Goal: Transaction & Acquisition: Purchase product/service

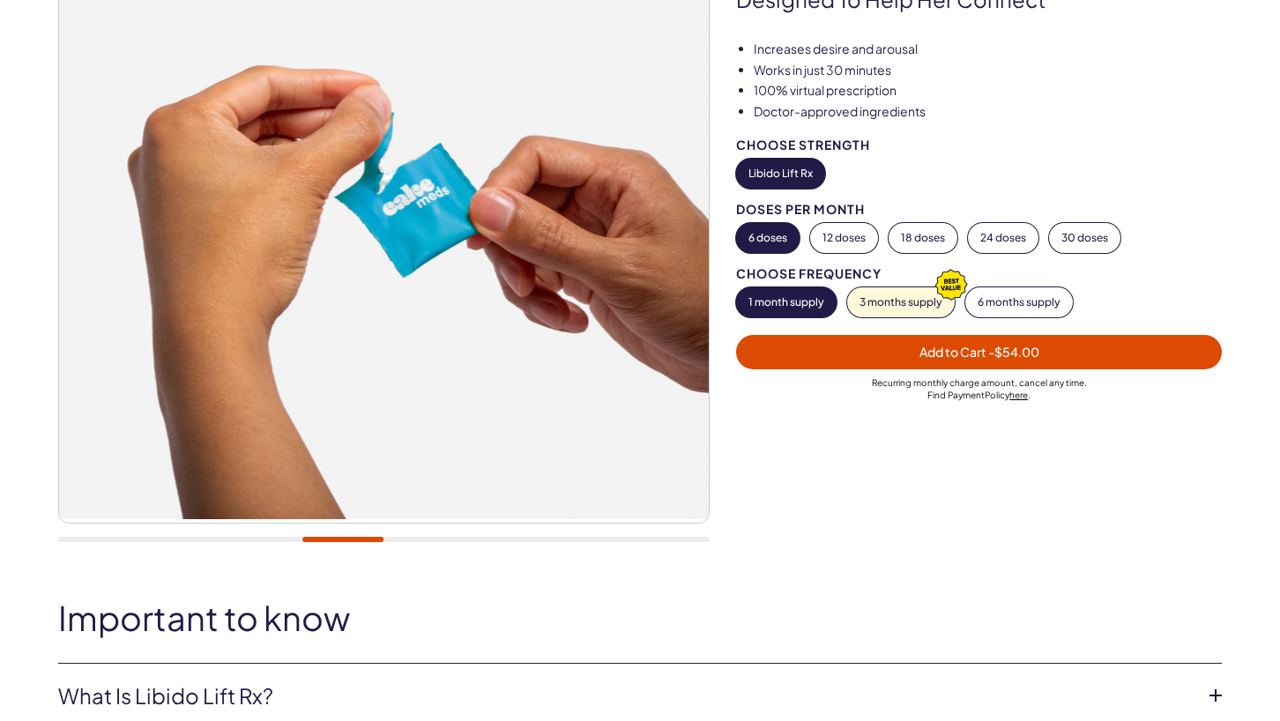
scroll to position [621, 0]
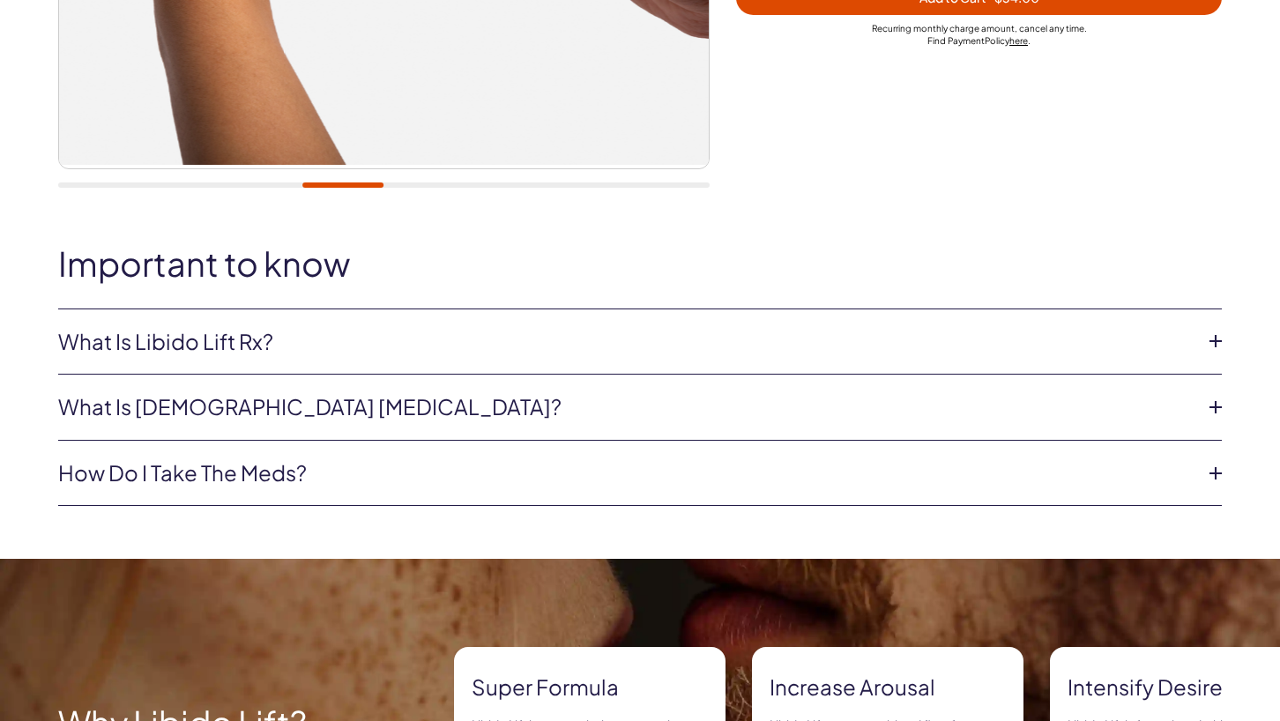
click at [1094, 353] on link "What is Libido Lift Rx?" at bounding box center [625, 342] width 1135 height 30
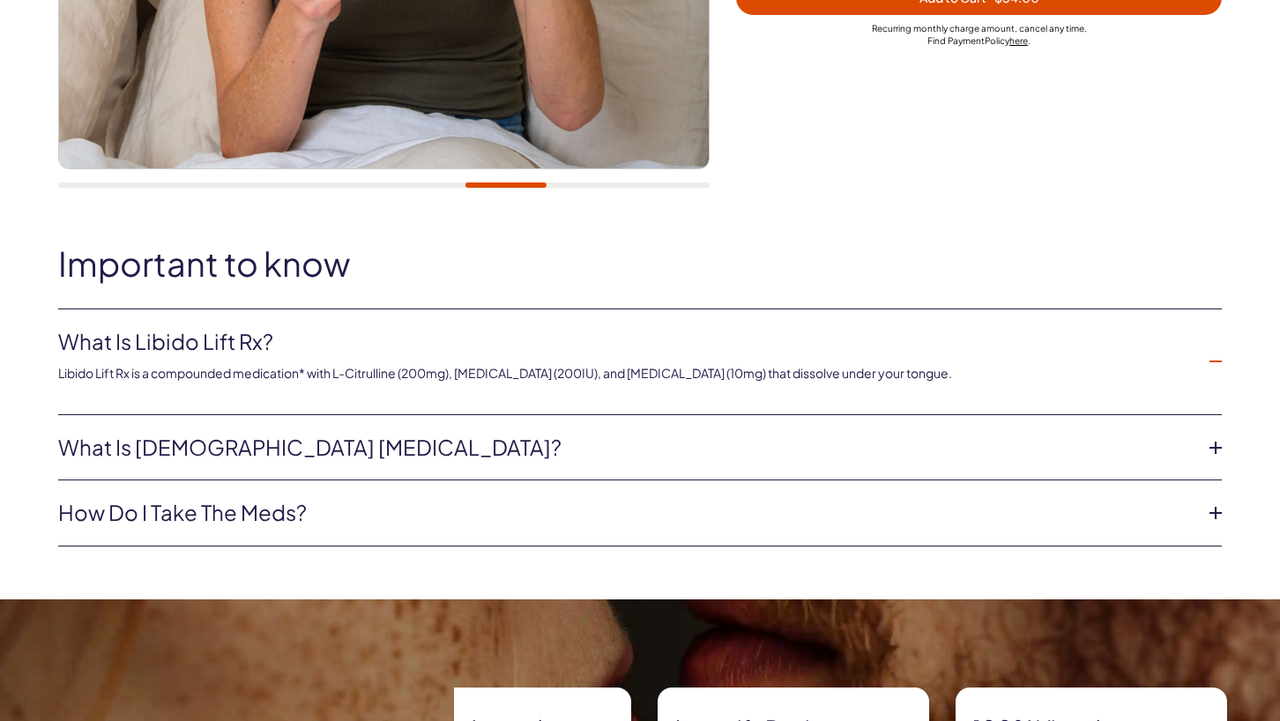
click at [472, 452] on link "What is female sexual dysfunction?" at bounding box center [625, 448] width 1135 height 30
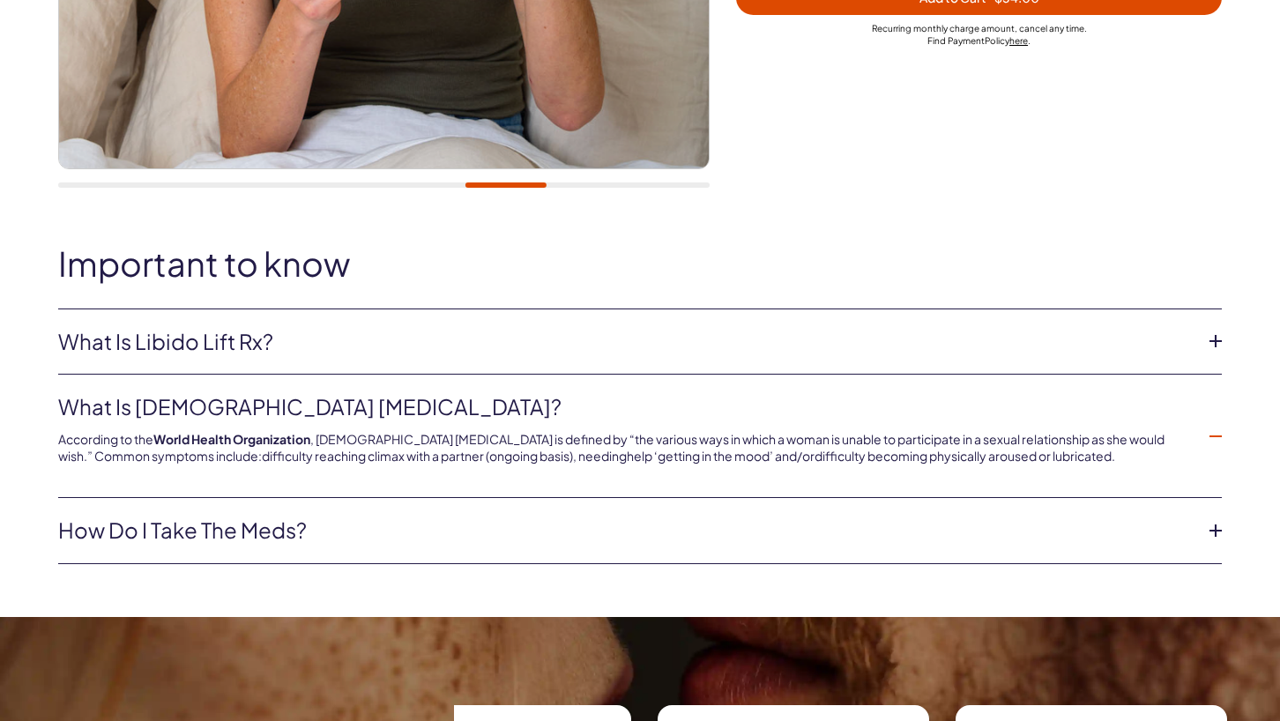
click at [417, 510] on li "How do I take the meds? These are sublingual tablets and dissolve under your to…" at bounding box center [639, 531] width 1163 height 66
click at [375, 524] on link "How do I take the meds?" at bounding box center [625, 531] width 1135 height 30
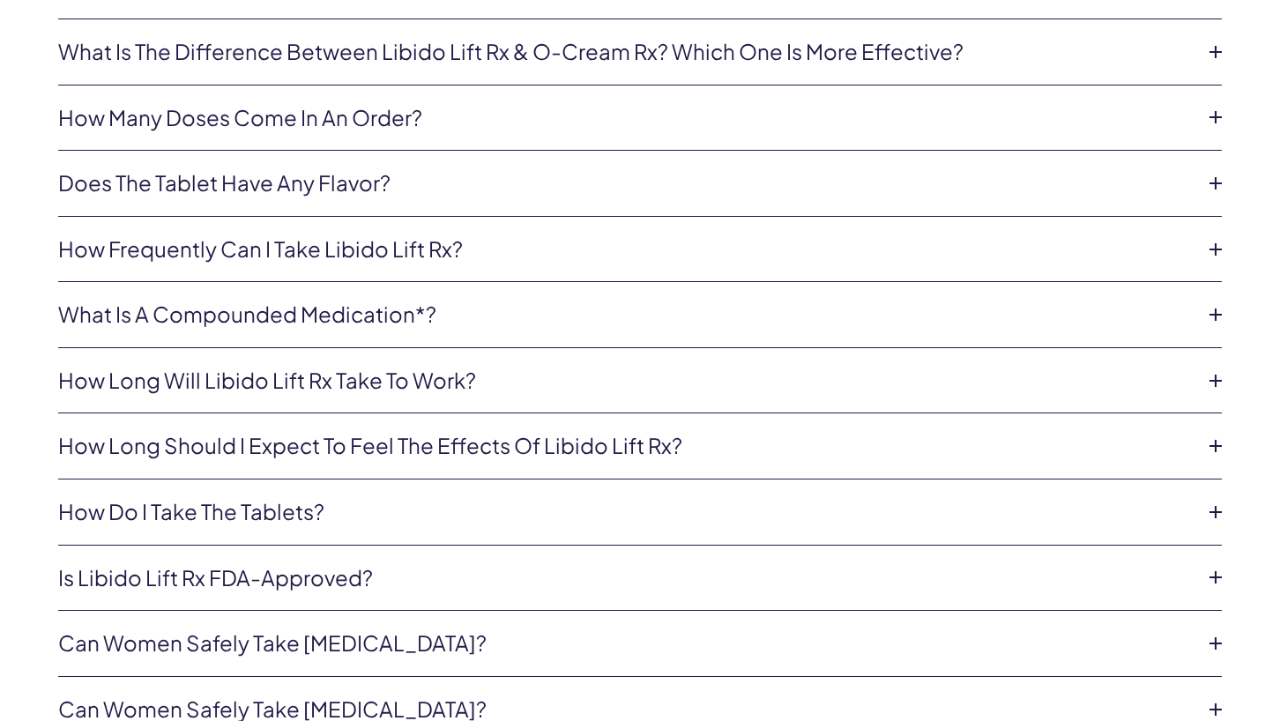
scroll to position [3954, 0]
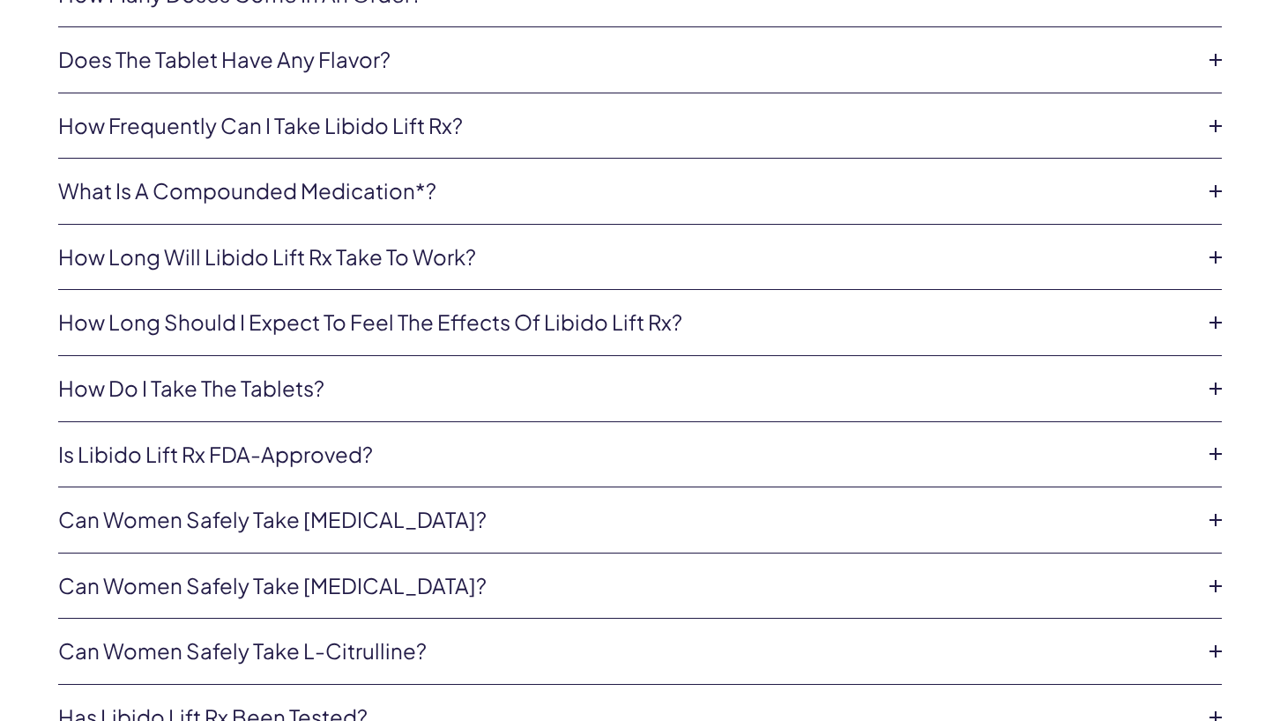
click at [375, 571] on link "Can women safely take Oxytocin?" at bounding box center [625, 586] width 1135 height 30
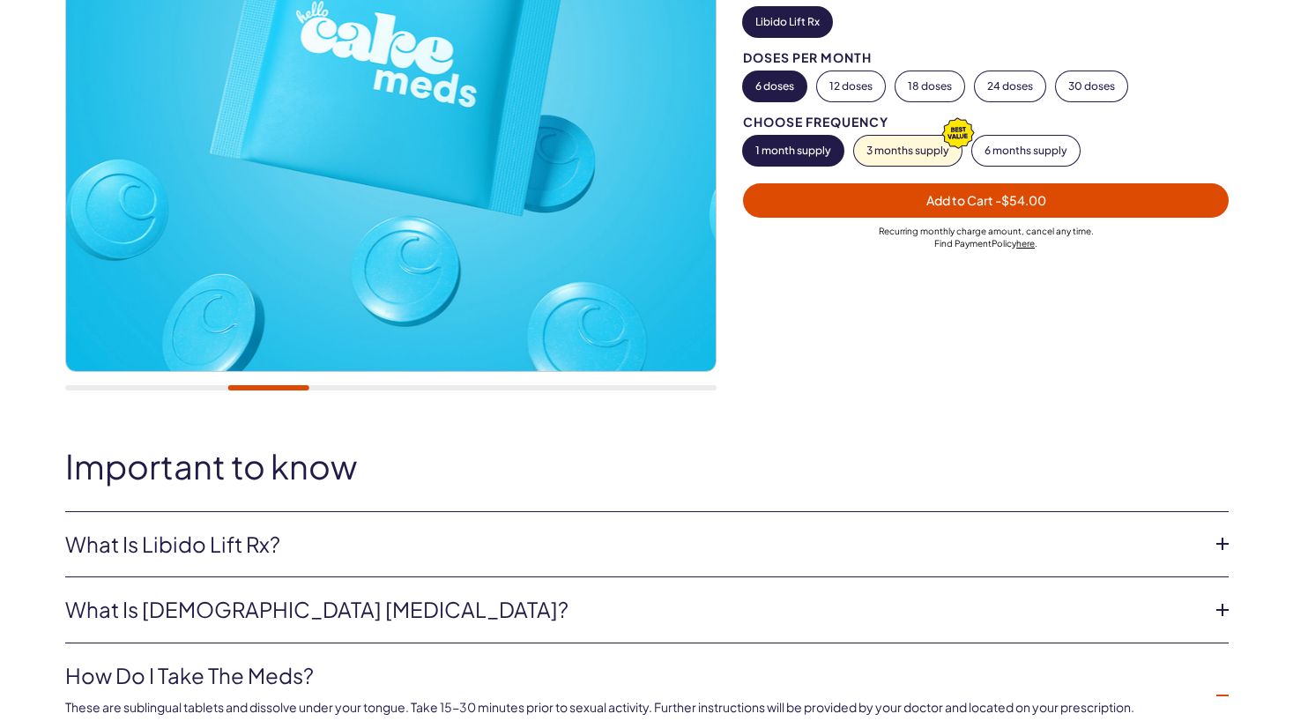
scroll to position [0, 0]
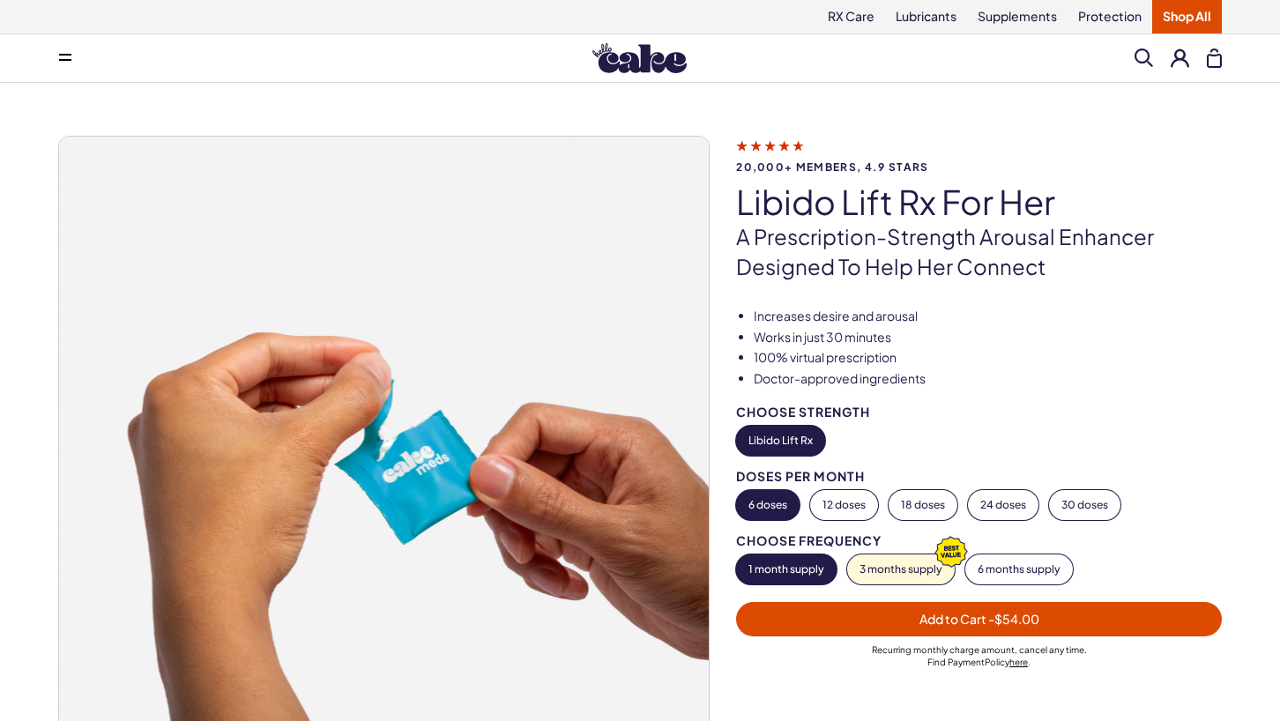
click at [1029, 622] on span "- $54.00" at bounding box center [1013, 619] width 51 height 16
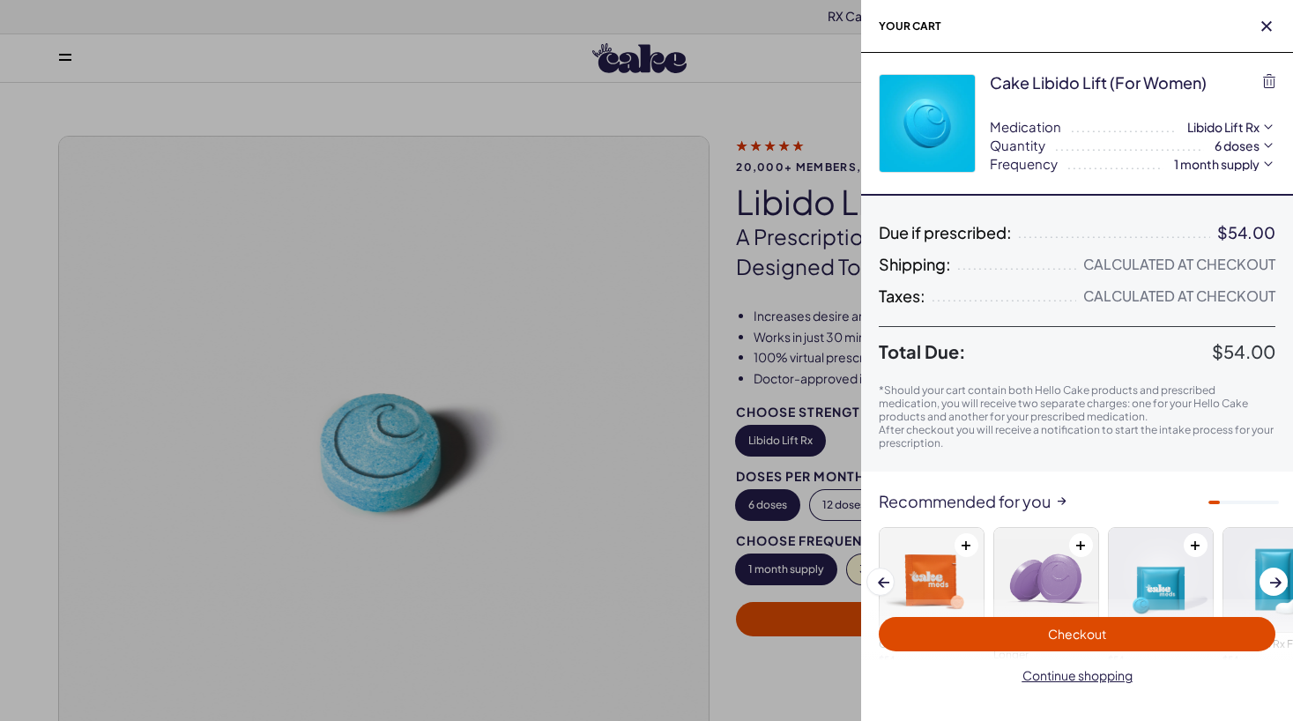
click at [1119, 632] on span "Checkout" at bounding box center [1076, 634] width 375 height 20
click at [658, 413] on div at bounding box center [646, 360] width 1293 height 721
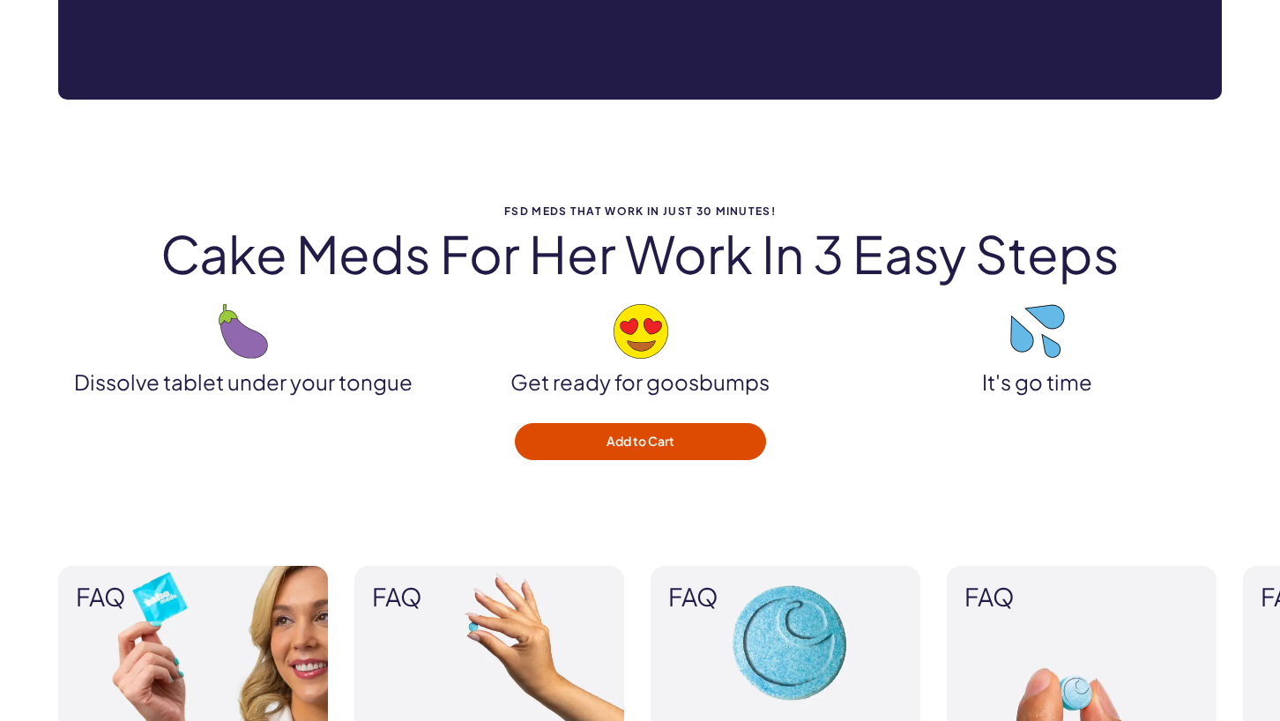
scroll to position [2746, 0]
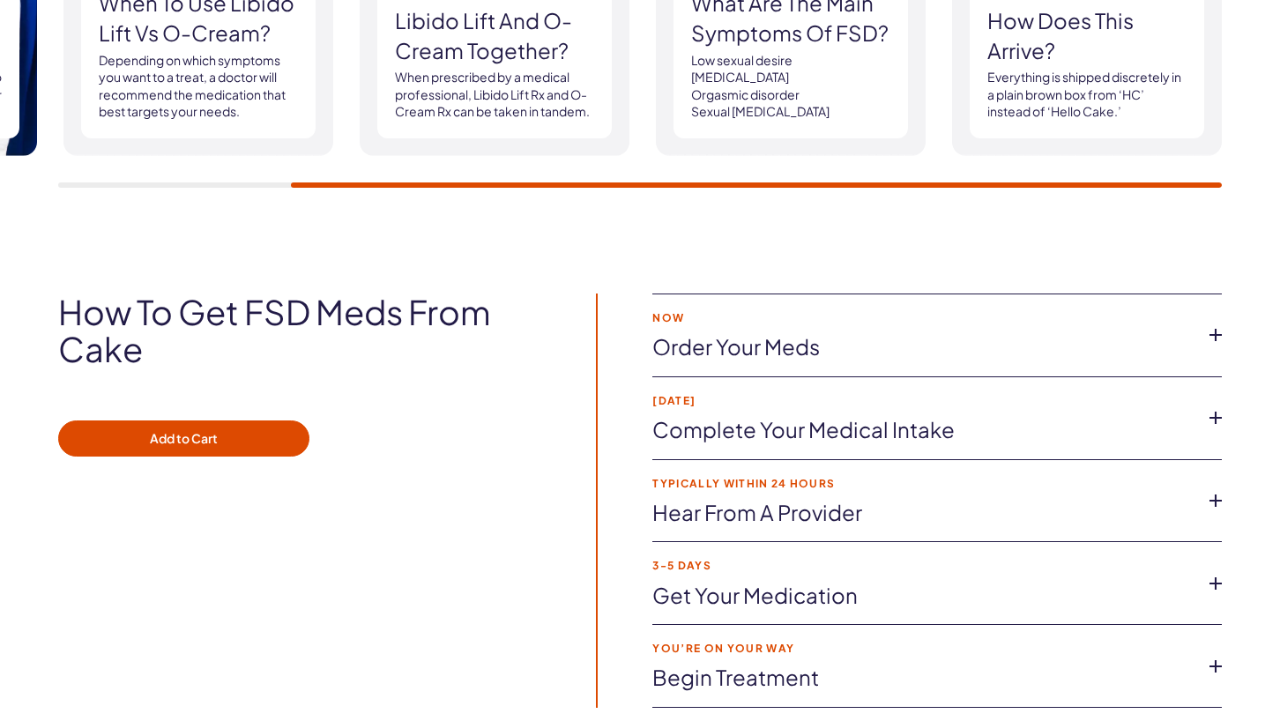
click at [800, 425] on link "Complete your medical intake" at bounding box center [922, 430] width 541 height 30
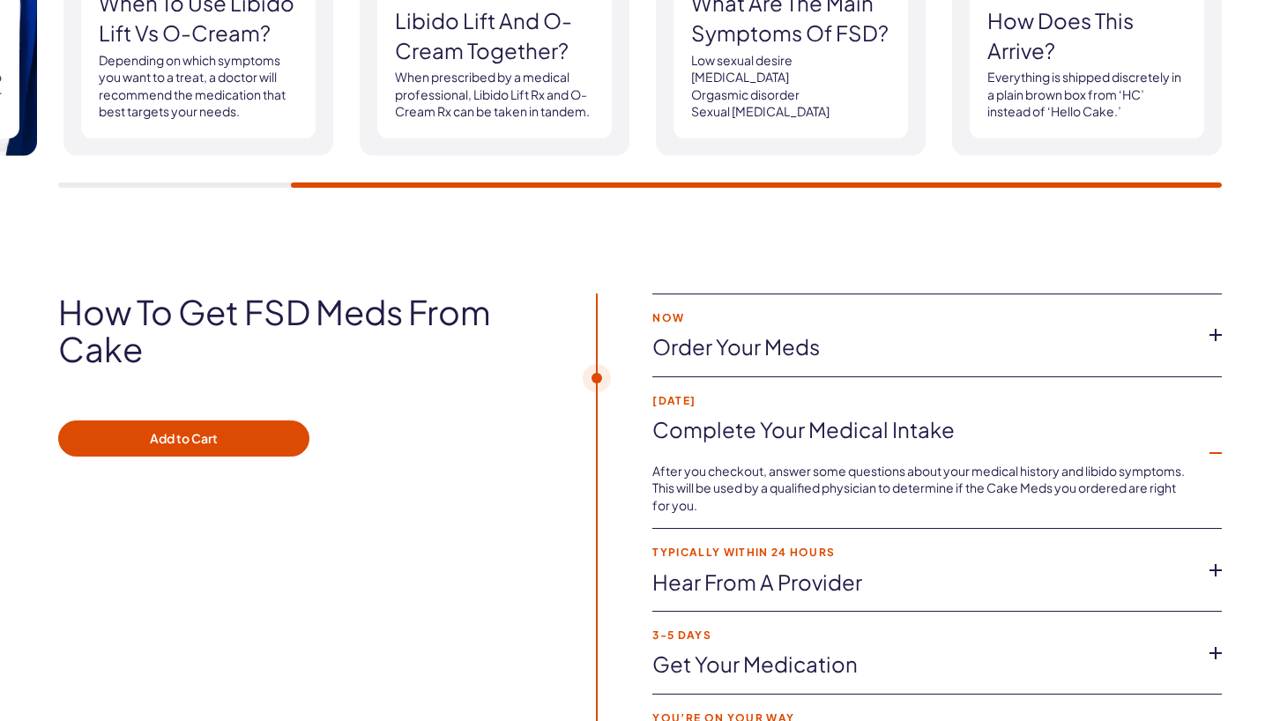
scroll to position [2778, 0]
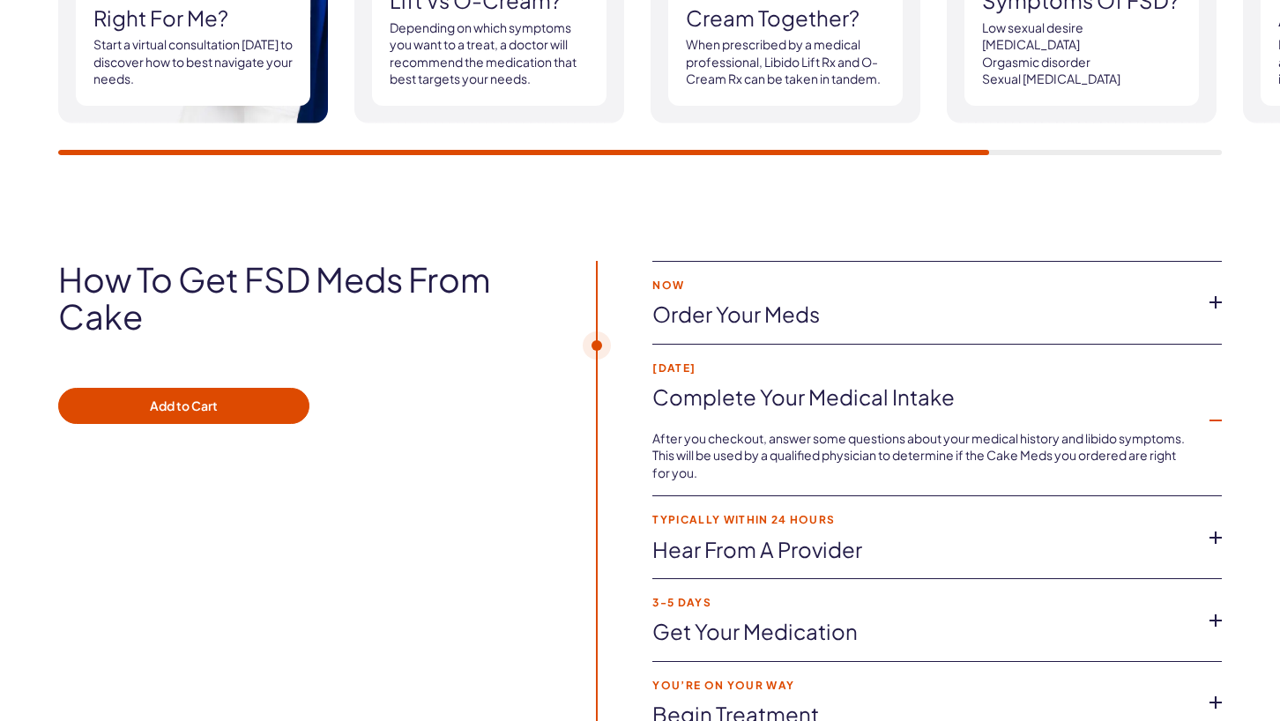
click at [792, 542] on link "Hear from a provider" at bounding box center [922, 550] width 541 height 30
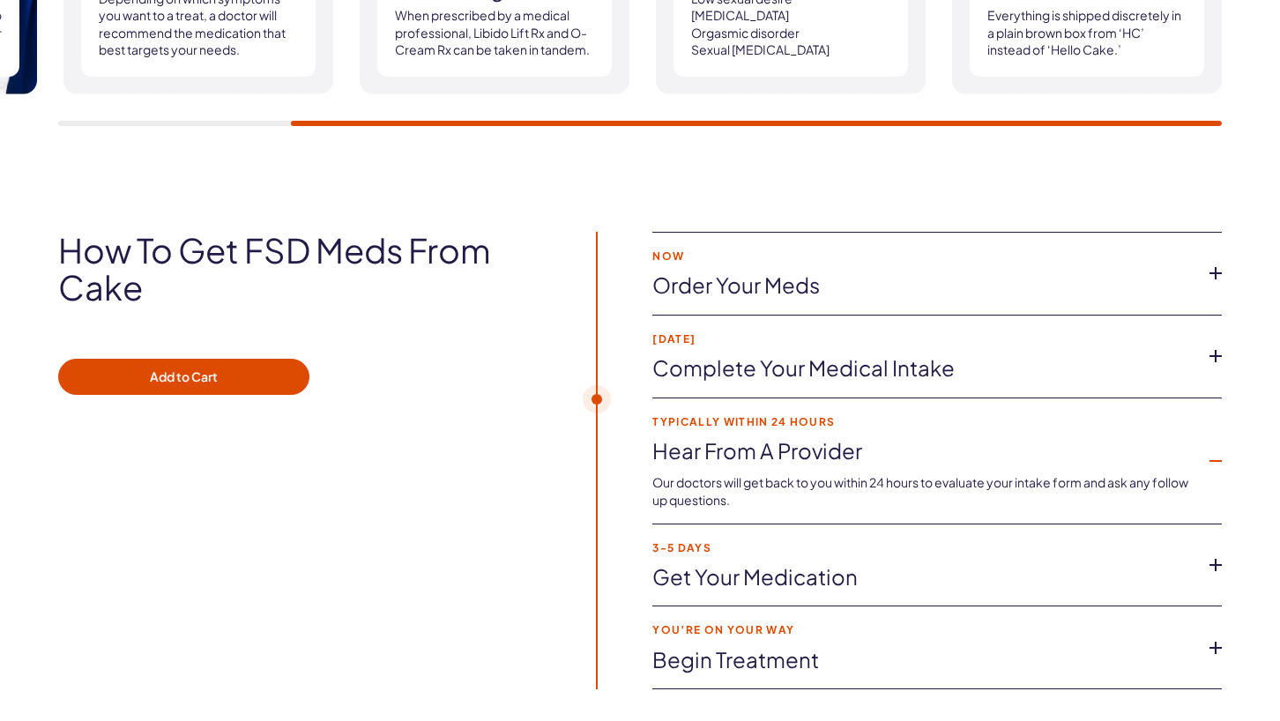
scroll to position [2879, 0]
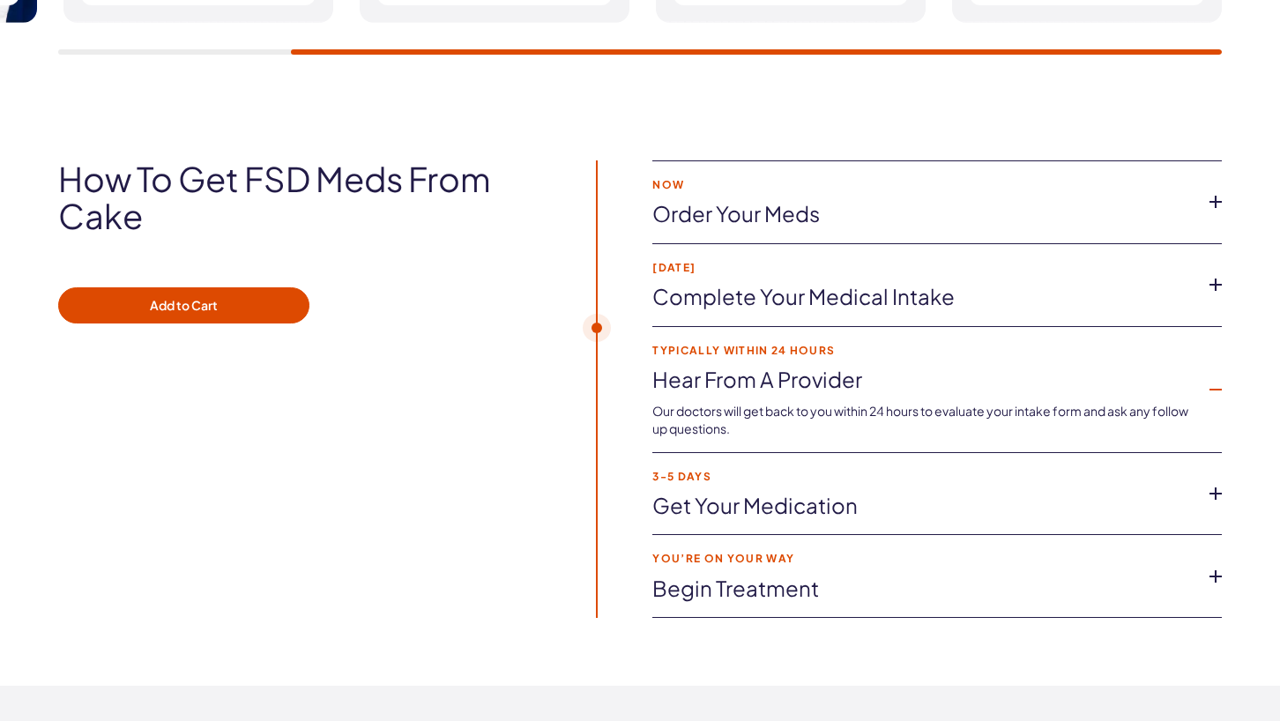
click at [709, 498] on link "Get your medication" at bounding box center [922, 506] width 541 height 30
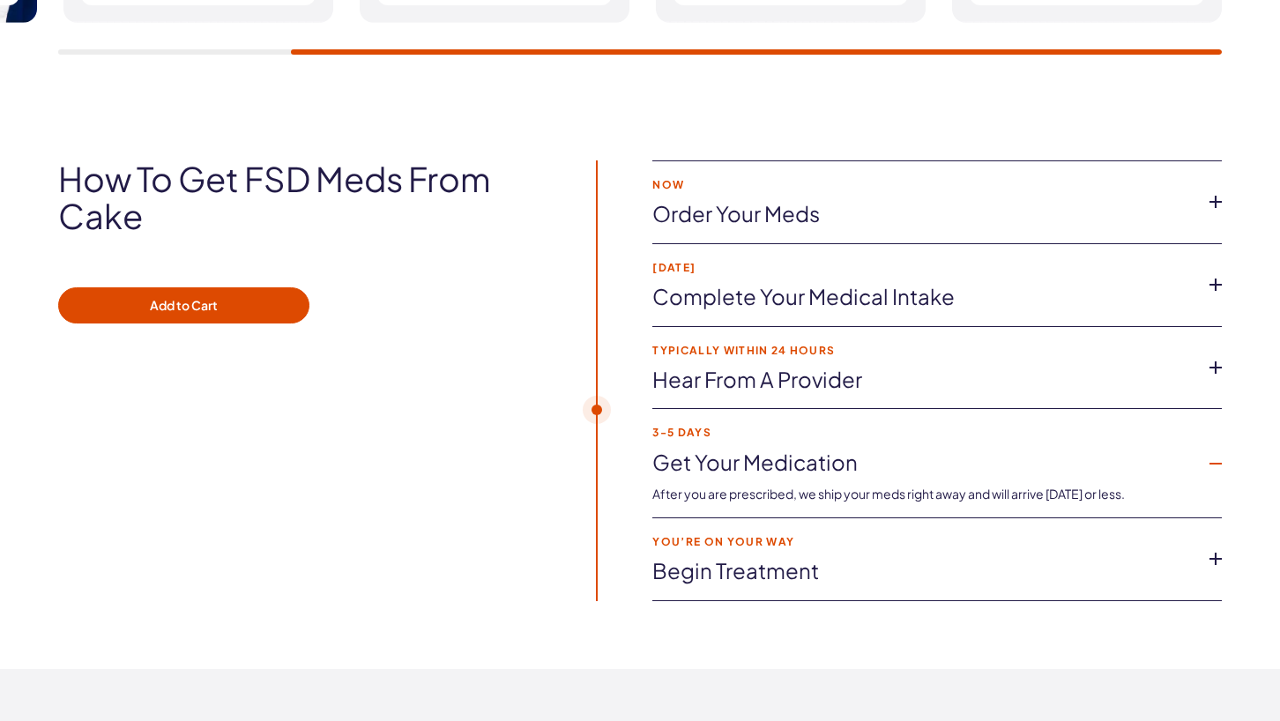
click at [734, 562] on link "Begin treatment" at bounding box center [922, 571] width 541 height 30
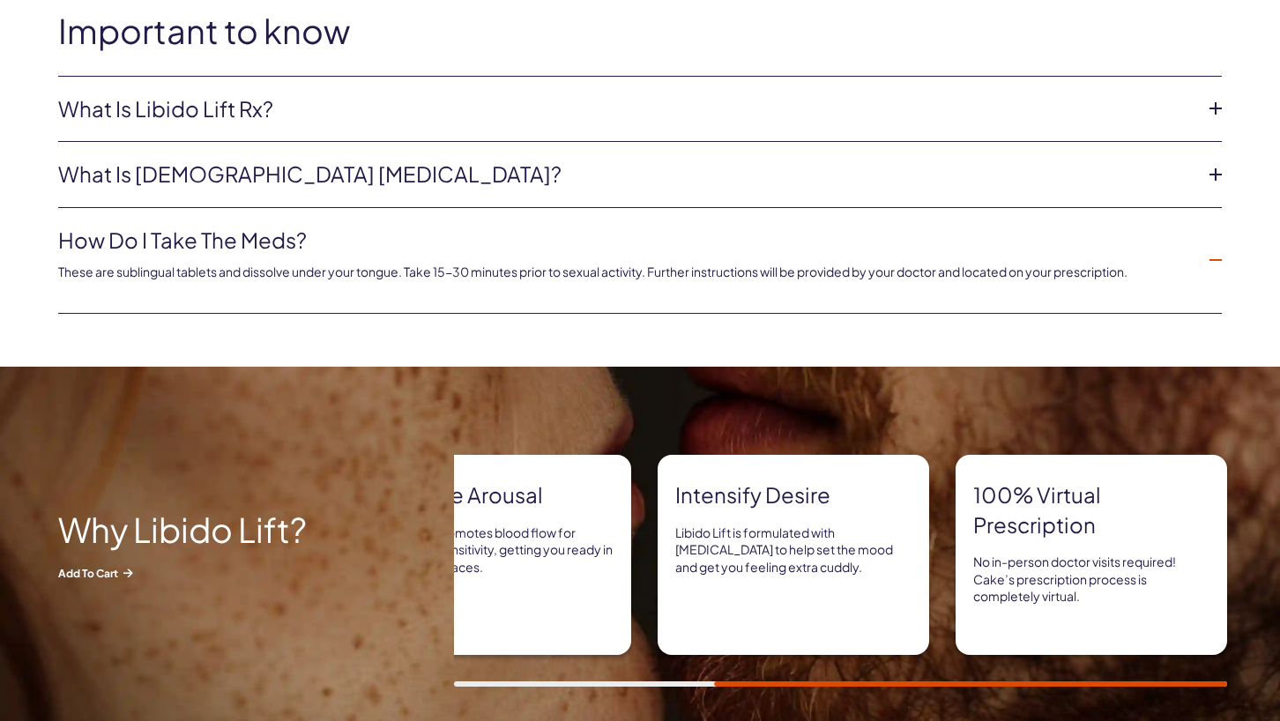
scroll to position [0, 0]
